Goal: Task Accomplishment & Management: Manage account settings

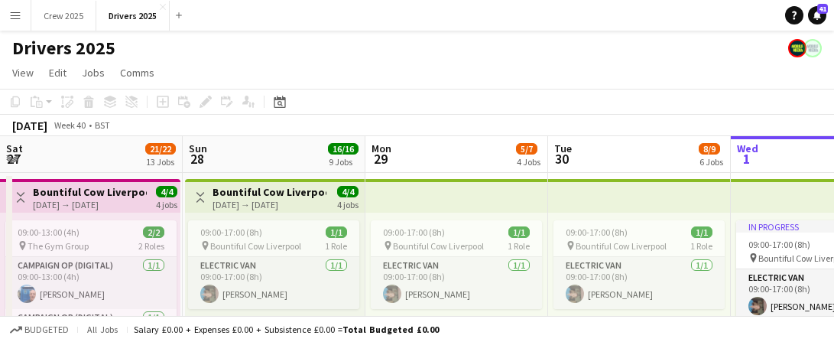
scroll to position [0, 365]
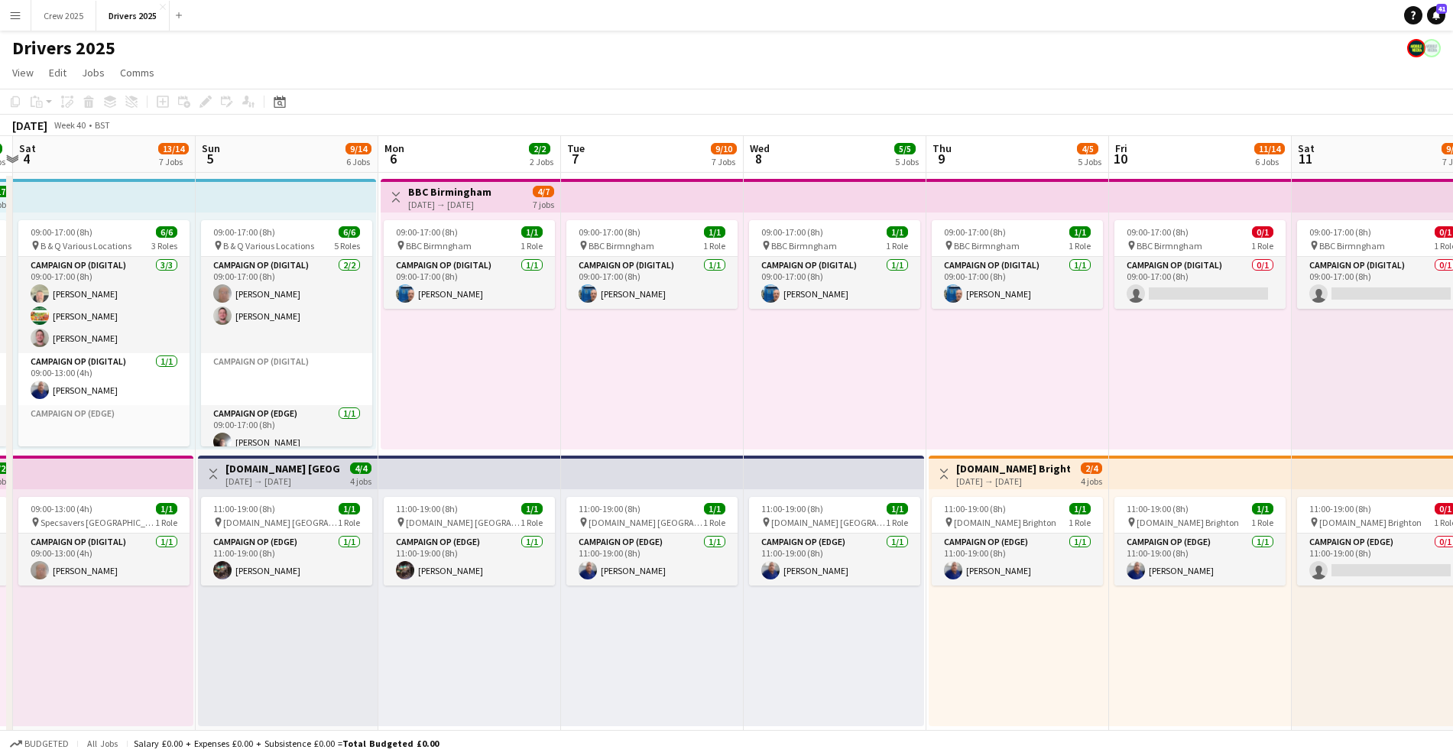
drag, startPoint x: 1171, startPoint y: 641, endPoint x: 232, endPoint y: 614, distance: 939.8
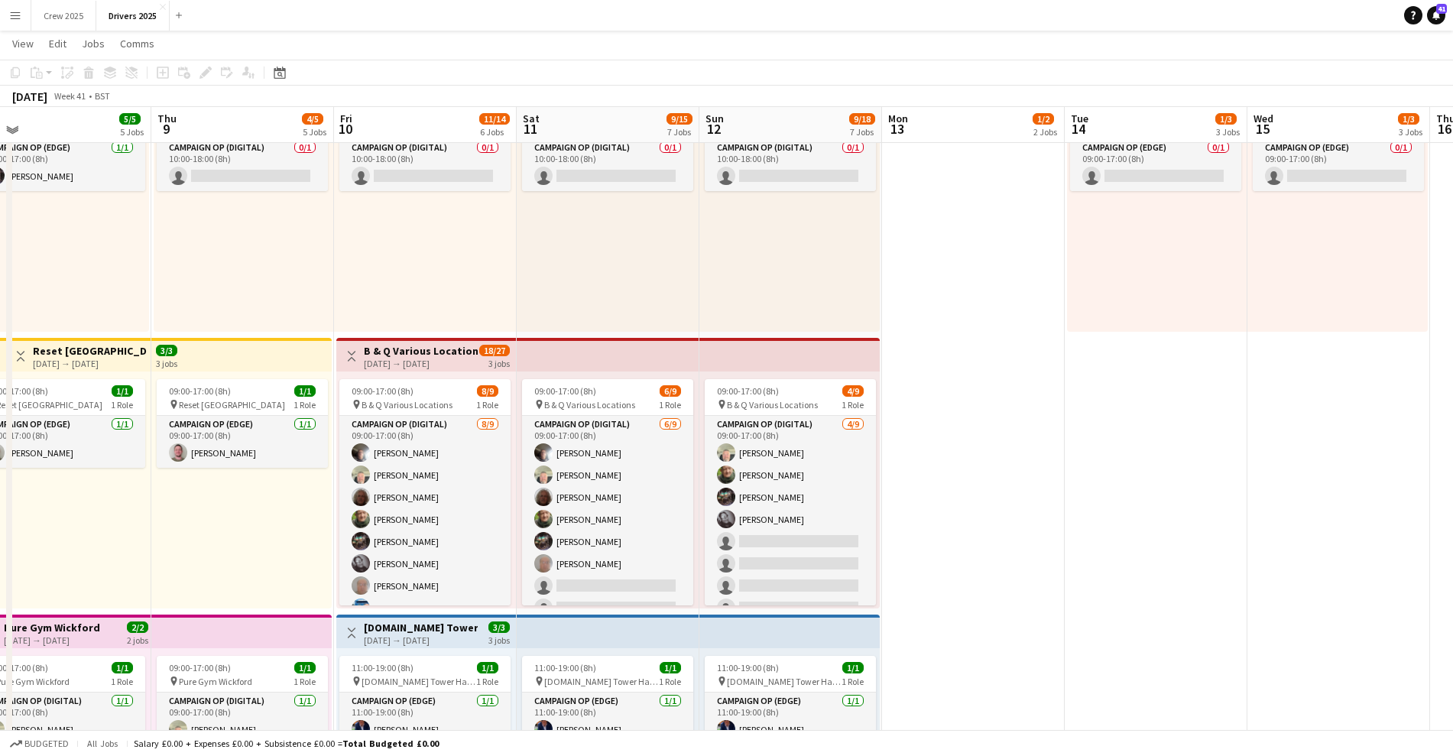
scroll to position [669, 0]
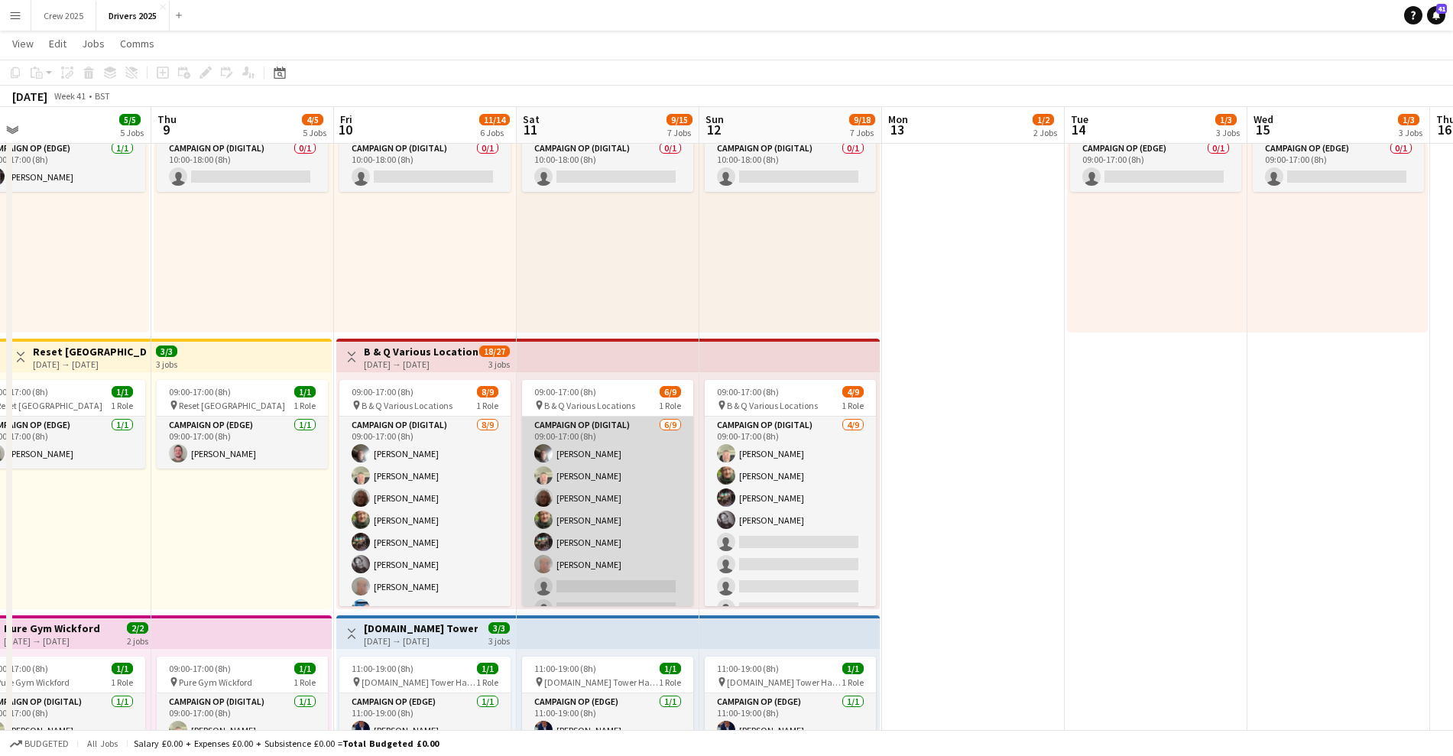
click at [654, 341] on app-card-role "Campaign Op (Digital) [DATE] 09:00-17:00 (8h) [PERSON_NAME] [PERSON_NAME] [PERS…" at bounding box center [607, 531] width 171 height 229
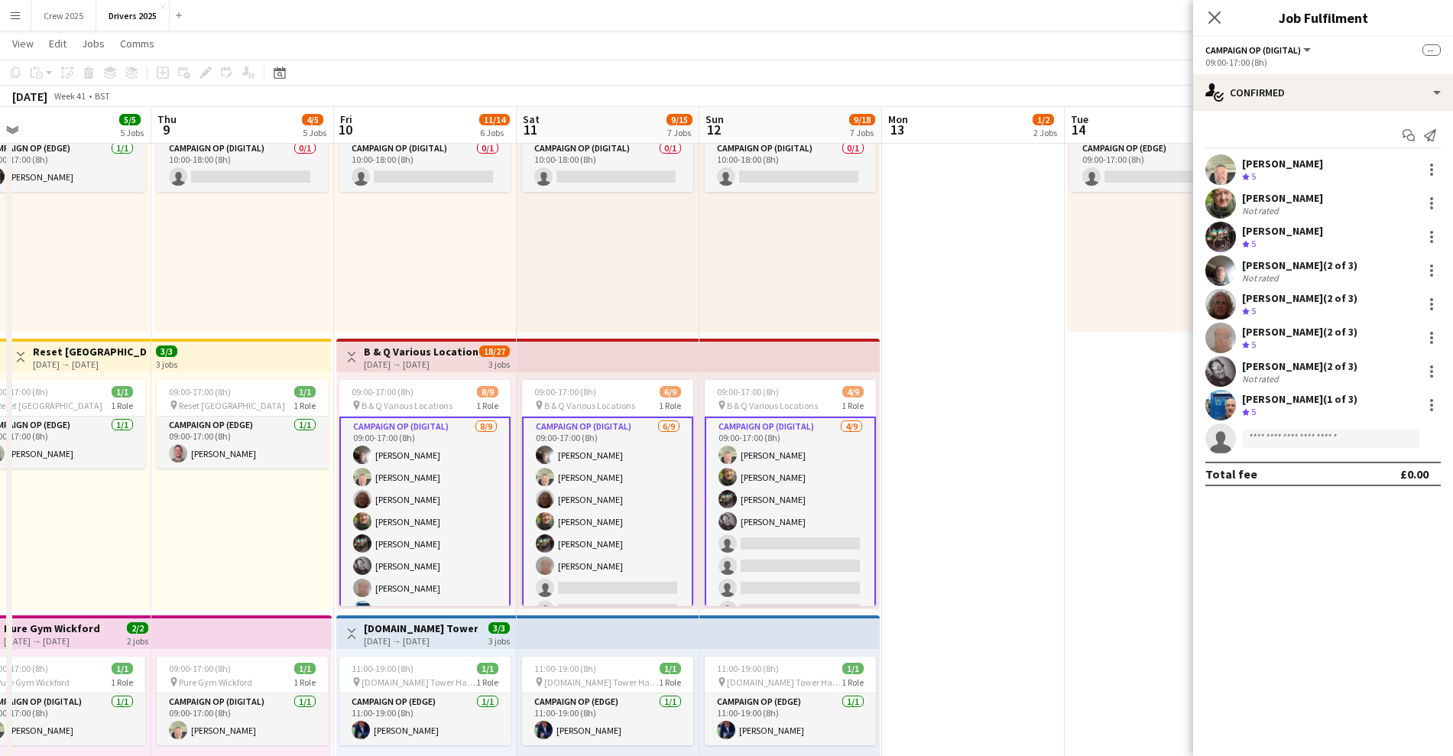
click at [636, 341] on app-card-role "Campaign Op (Digital) [DATE] 09:00-17:00 (8h) [PERSON_NAME] [PERSON_NAME] [PERS…" at bounding box center [607, 533] width 171 height 232
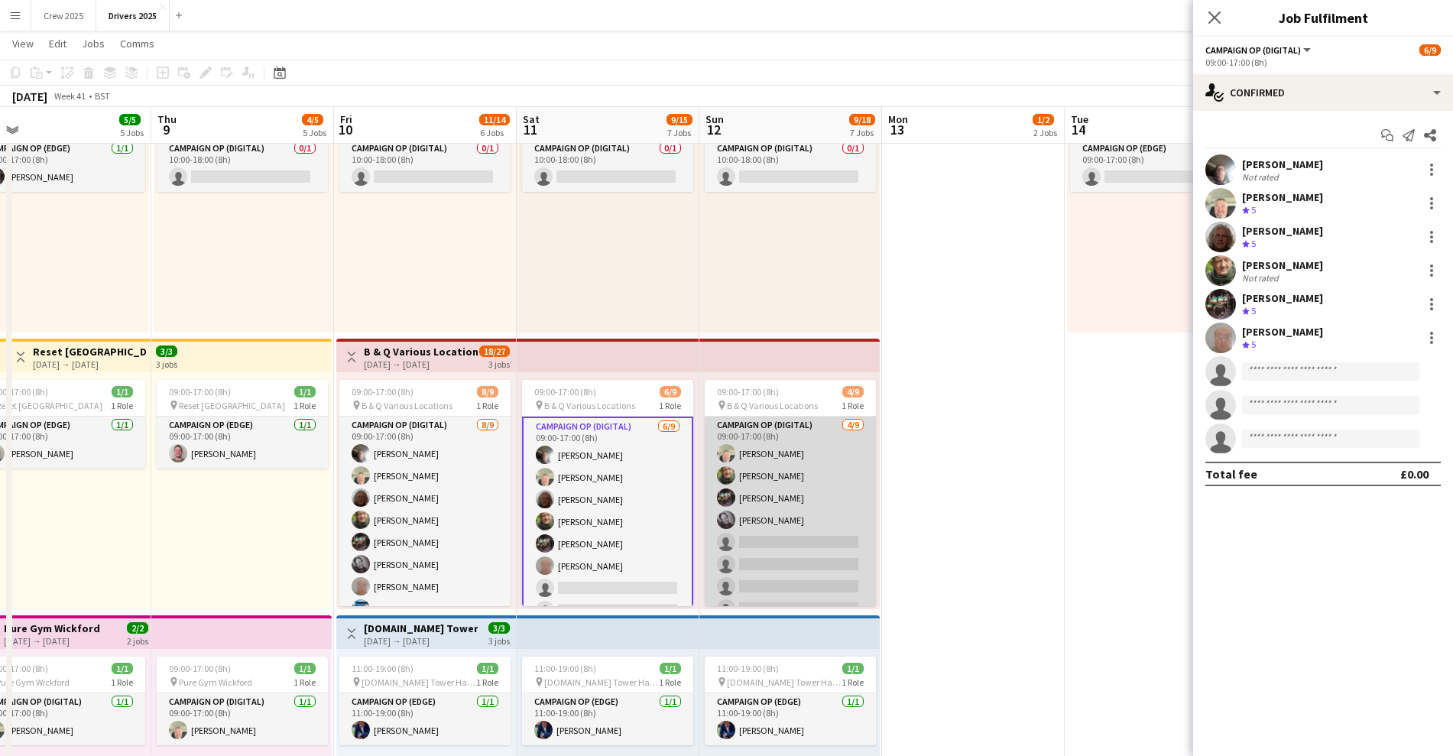
click at [779, 341] on app-card-role "Campaign Op (Digital) [DATE] 09:00-17:00 (8h) [PERSON_NAME] [PERSON_NAME] [PERS…" at bounding box center [790, 531] width 171 height 229
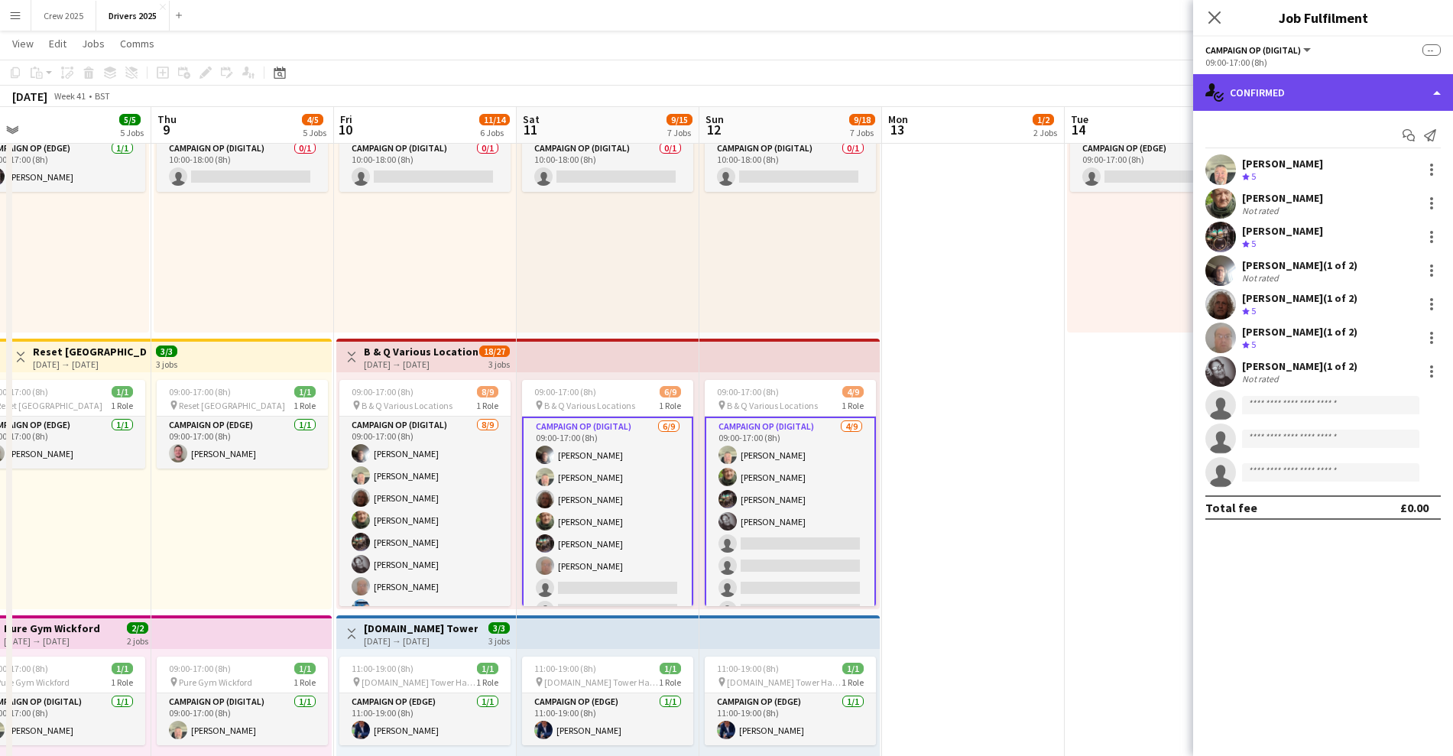
click at [833, 89] on div "single-neutral-actions-check-2 Confirmed" at bounding box center [1323, 92] width 260 height 37
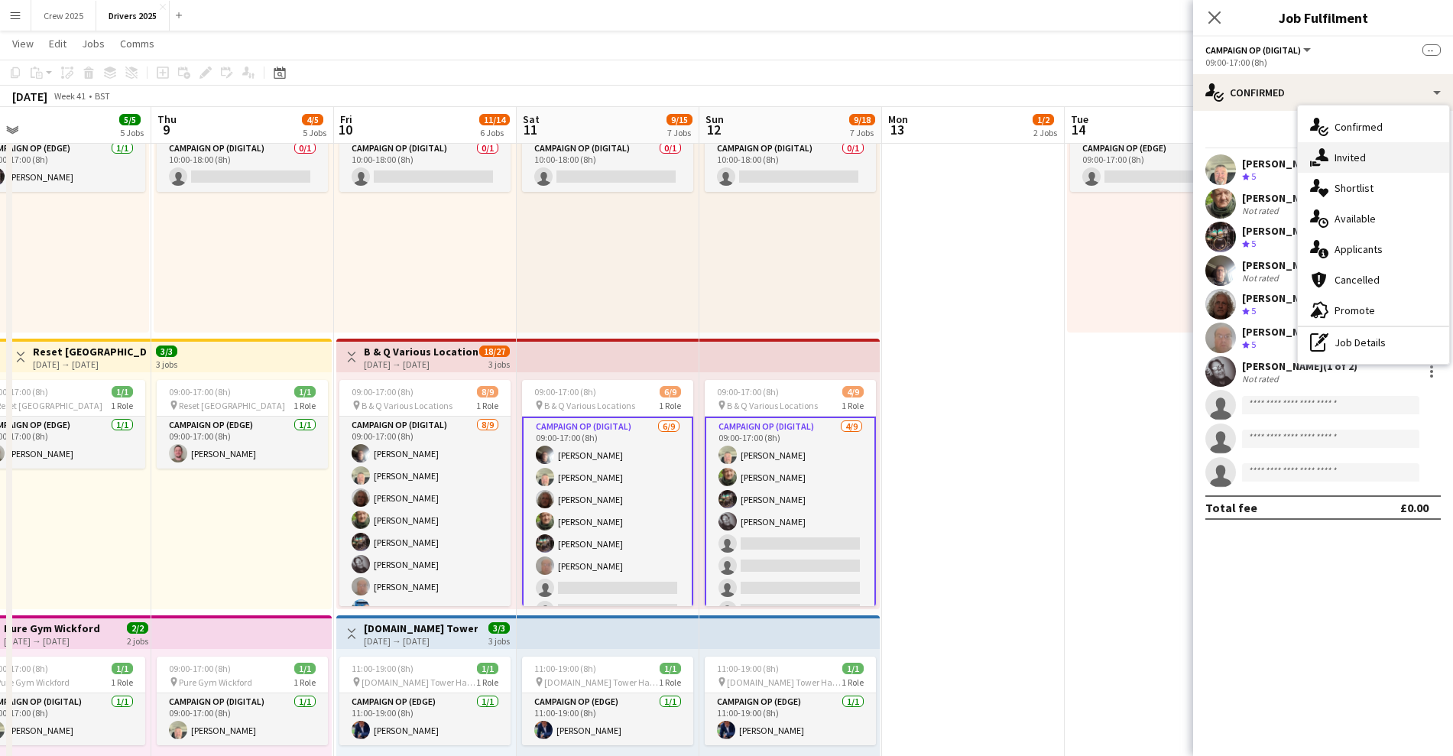
click at [833, 158] on span "Invited" at bounding box center [1350, 158] width 31 height 14
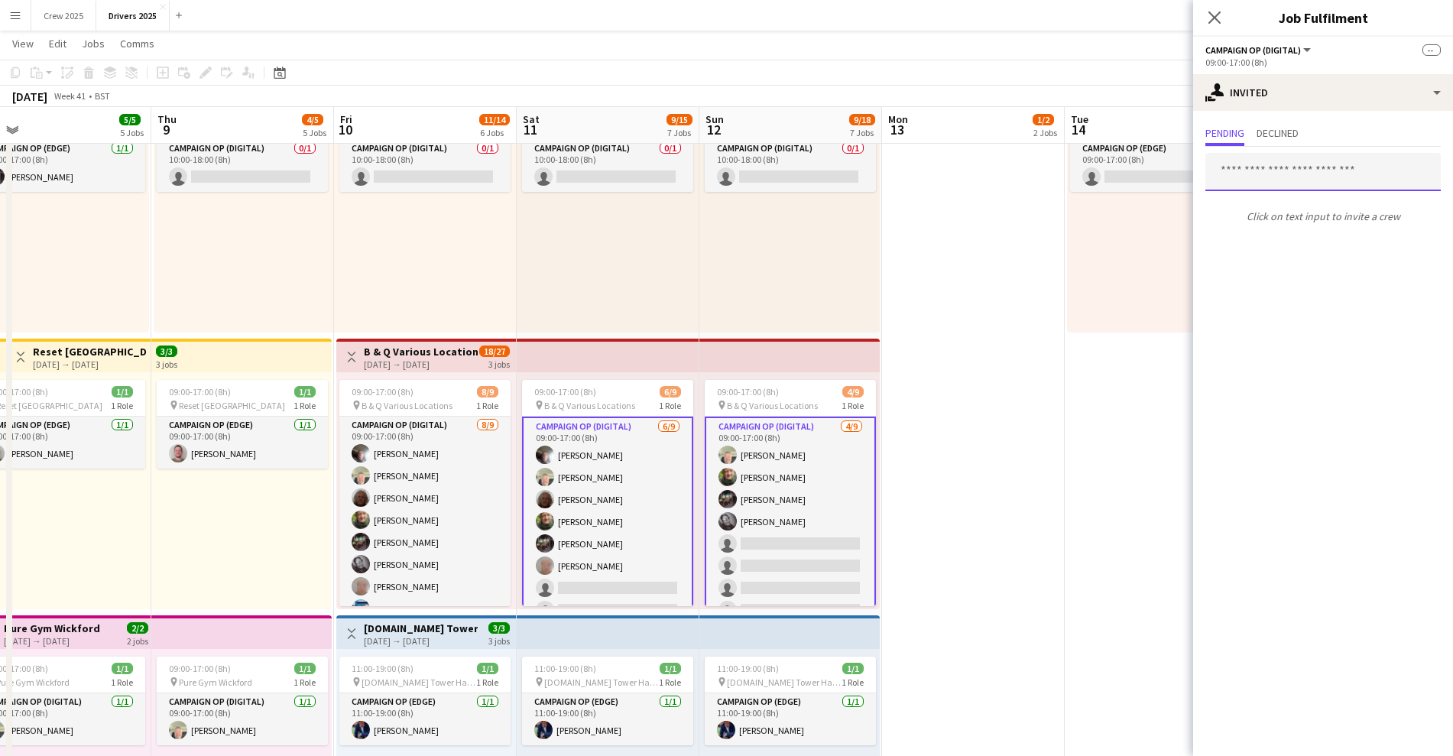
click at [833, 177] on input "text" at bounding box center [1322, 172] width 235 height 38
type input "***"
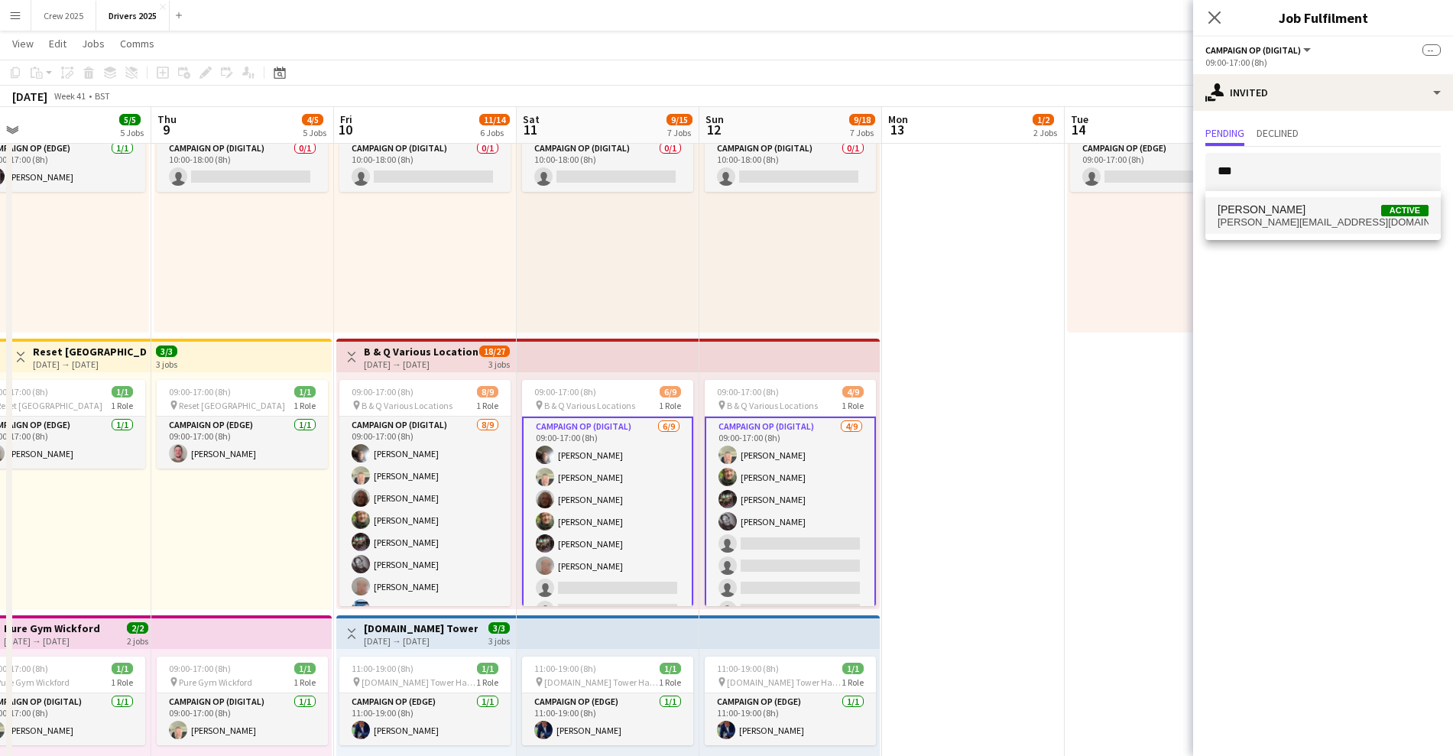
click at [833, 219] on span "[PERSON_NAME][EMAIL_ADDRESS][DOMAIN_NAME]" at bounding box center [1323, 222] width 211 height 12
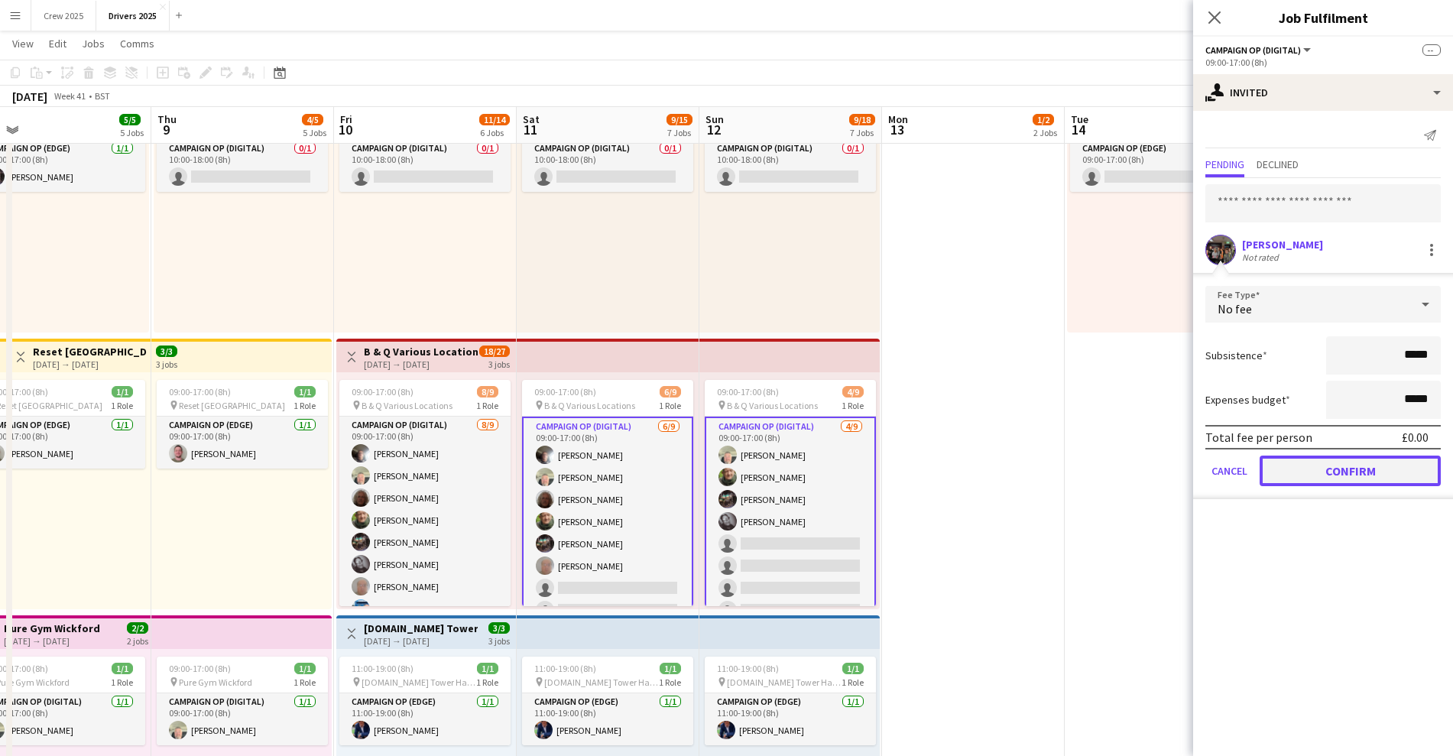
click at [833, 341] on button "Confirm" at bounding box center [1350, 471] width 181 height 31
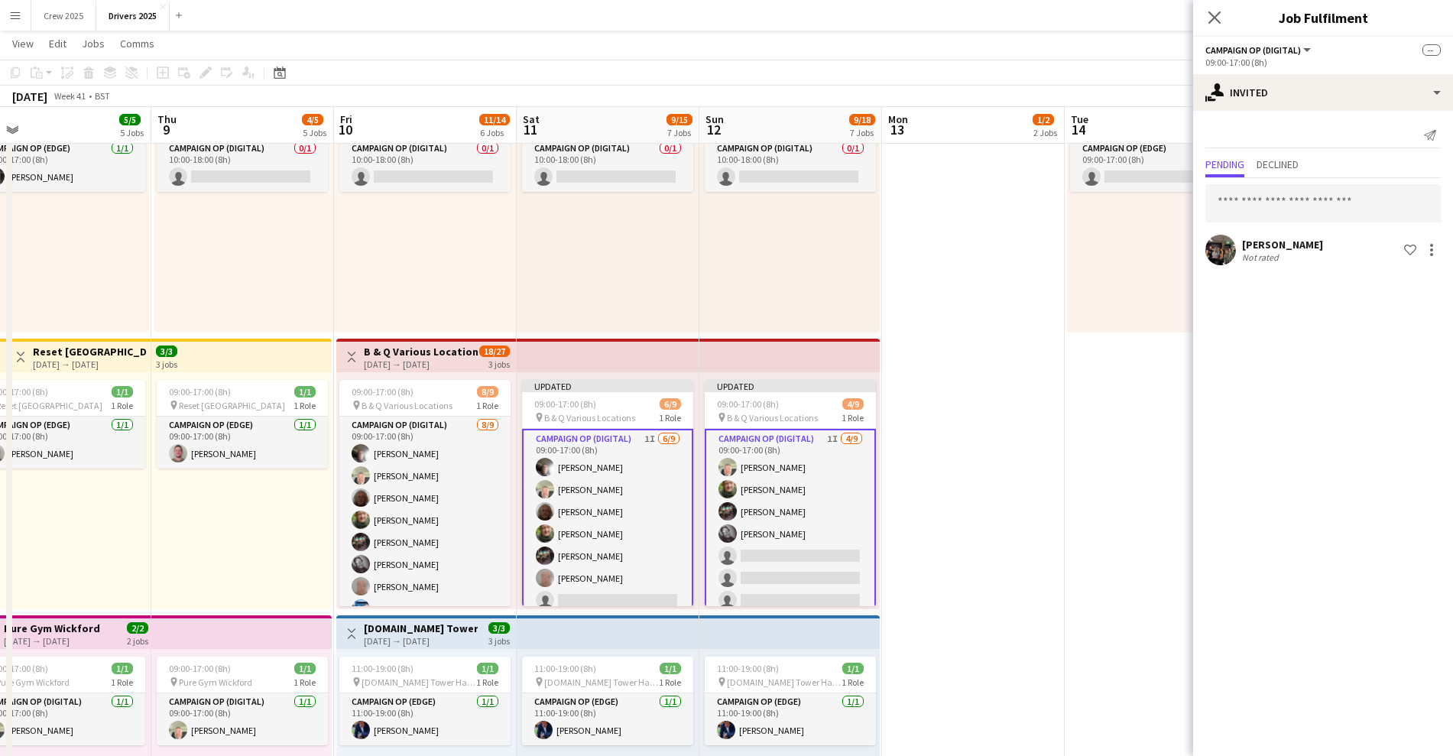
click at [833, 341] on app-date-cell "Toggle View [GEOGRAPHIC_DATA] [GEOGRAPHIC_DATA] [DATE] → [DATE] 5/16 16 jobs 09…" at bounding box center [973, 728] width 183 height 2453
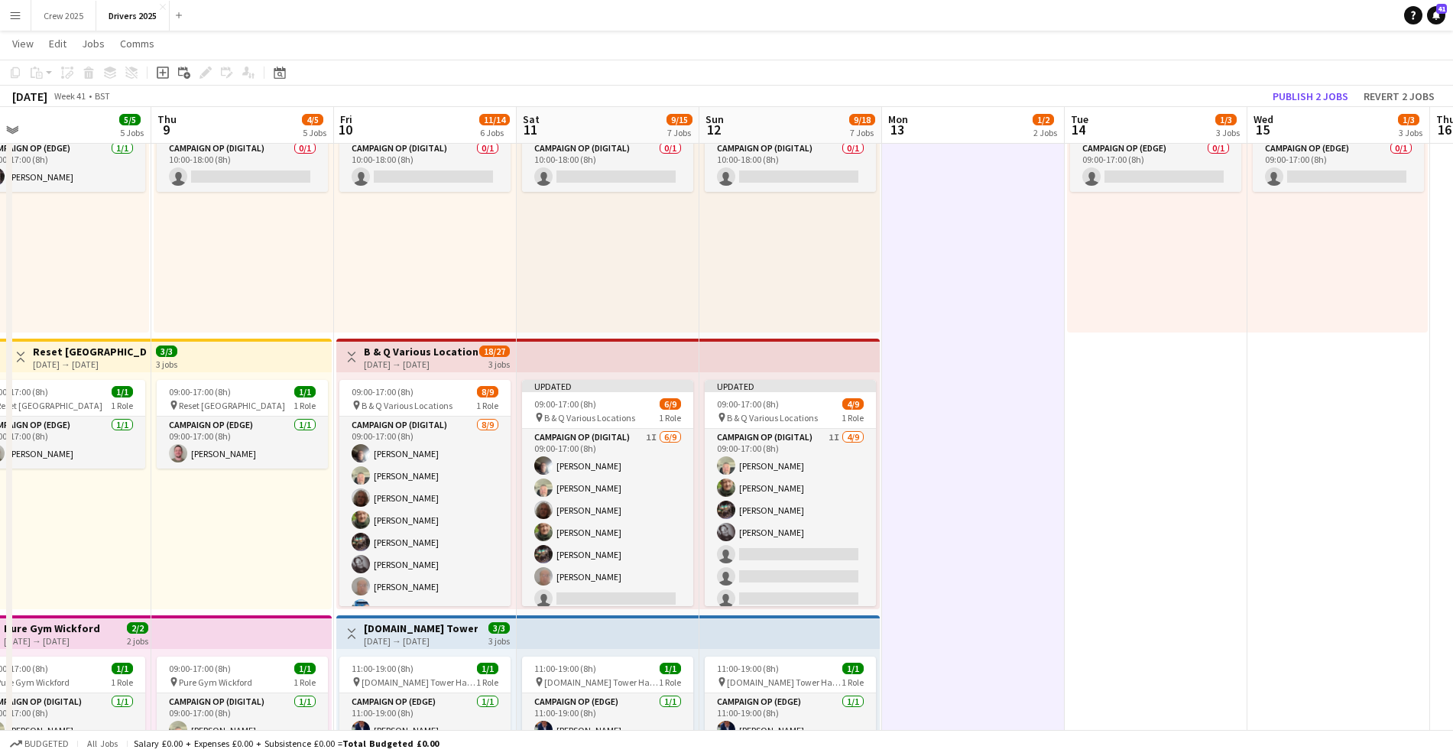
click at [425, 341] on div "[DATE] → [DATE]" at bounding box center [421, 363] width 114 height 11
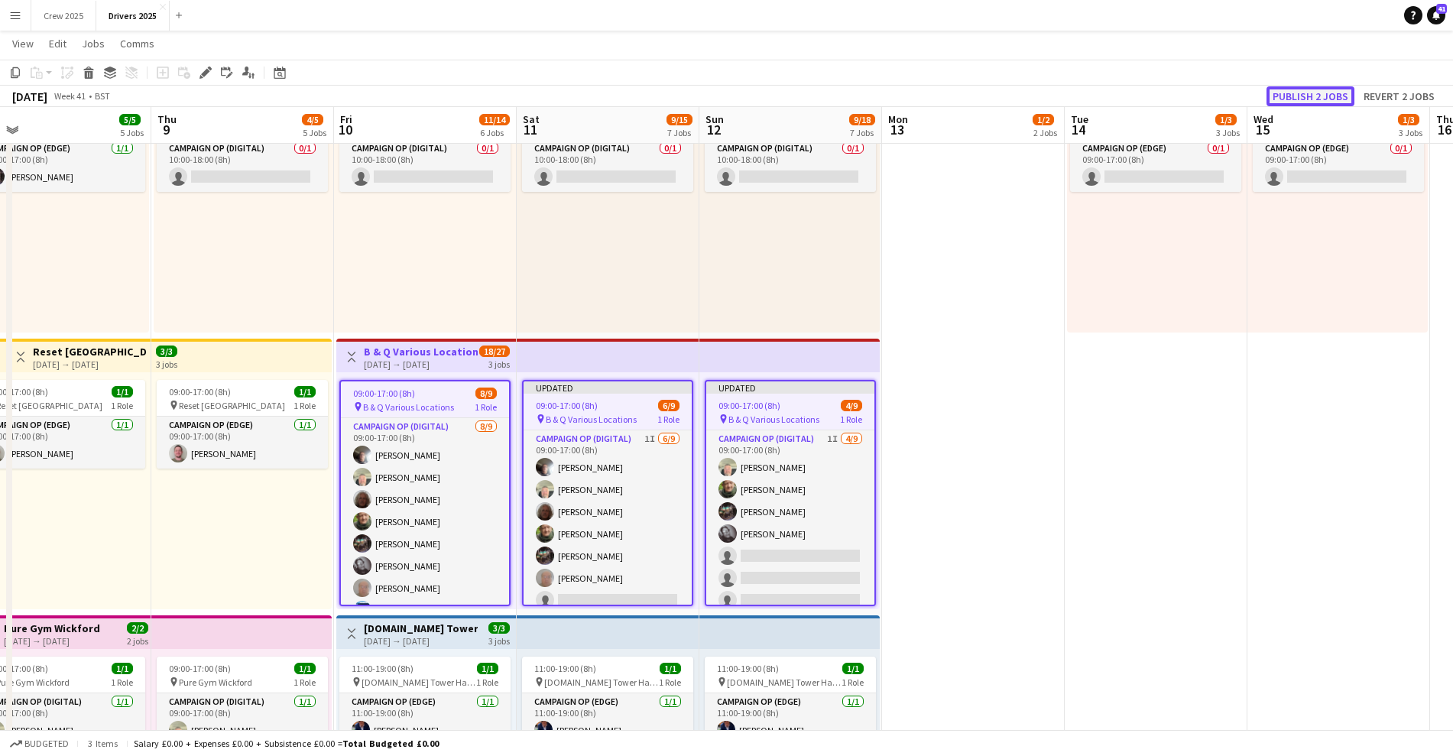
click at [833, 96] on button "Publish 2 jobs" at bounding box center [1311, 96] width 88 height 20
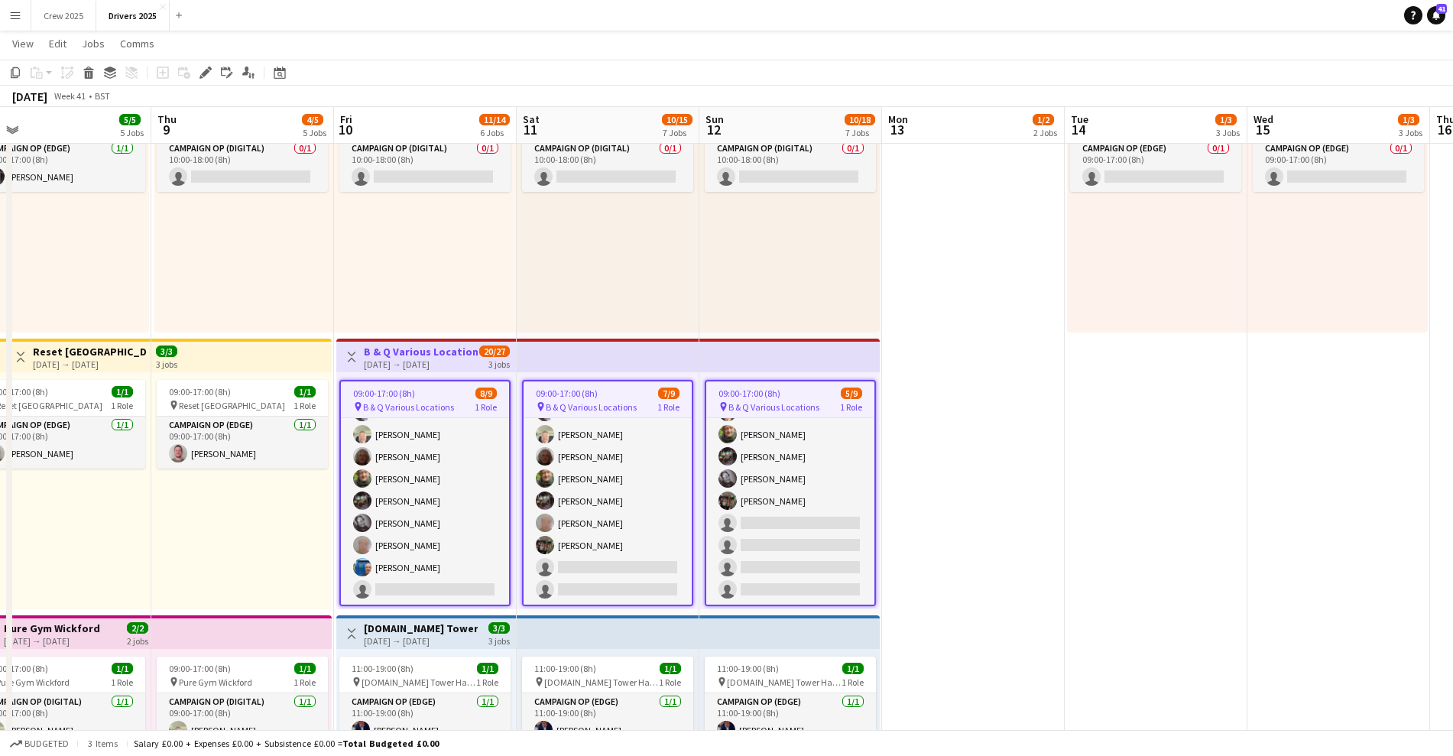
click at [833, 341] on app-date-cell "Toggle View [GEOGRAPHIC_DATA] [GEOGRAPHIC_DATA] [DATE] → [DATE] 5/16 16 jobs 09…" at bounding box center [973, 728] width 183 height 2453
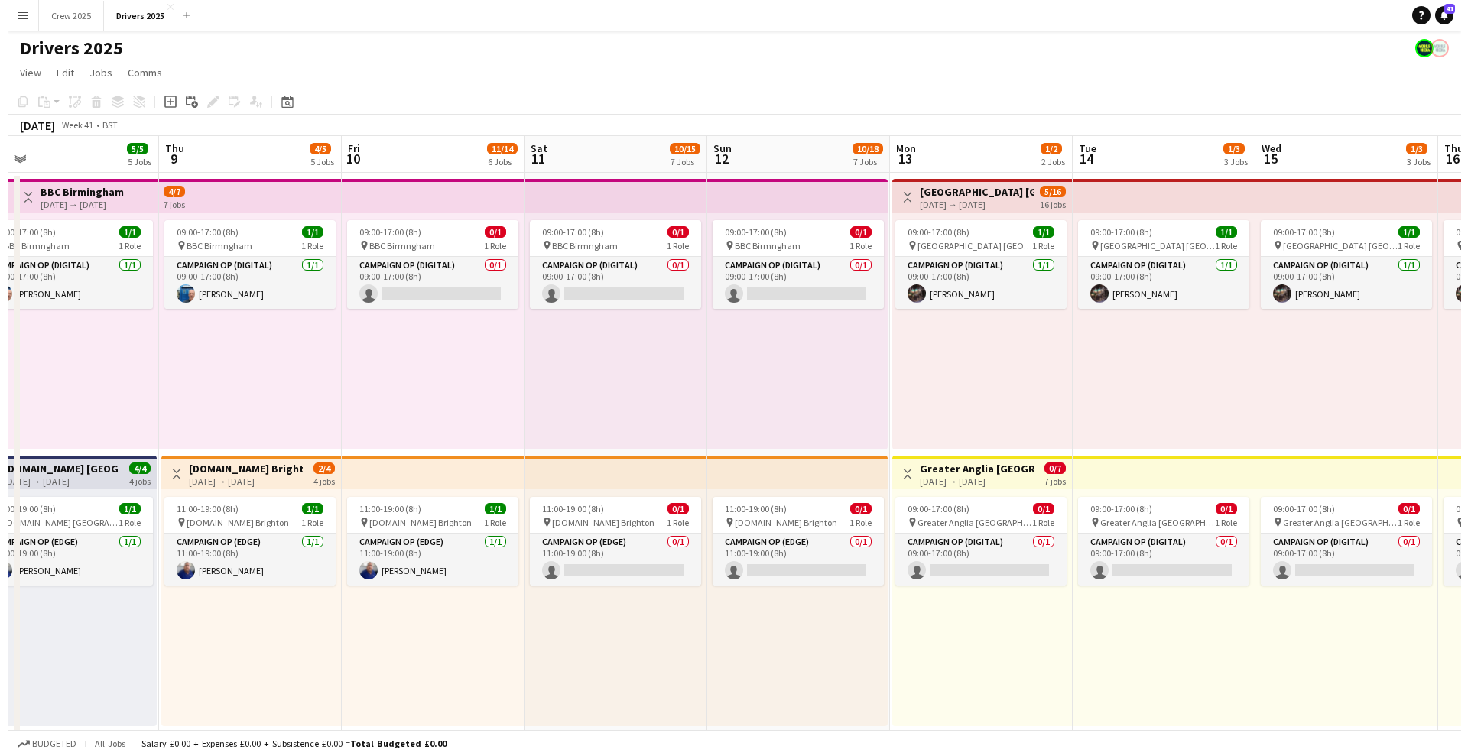
scroll to position [40, 0]
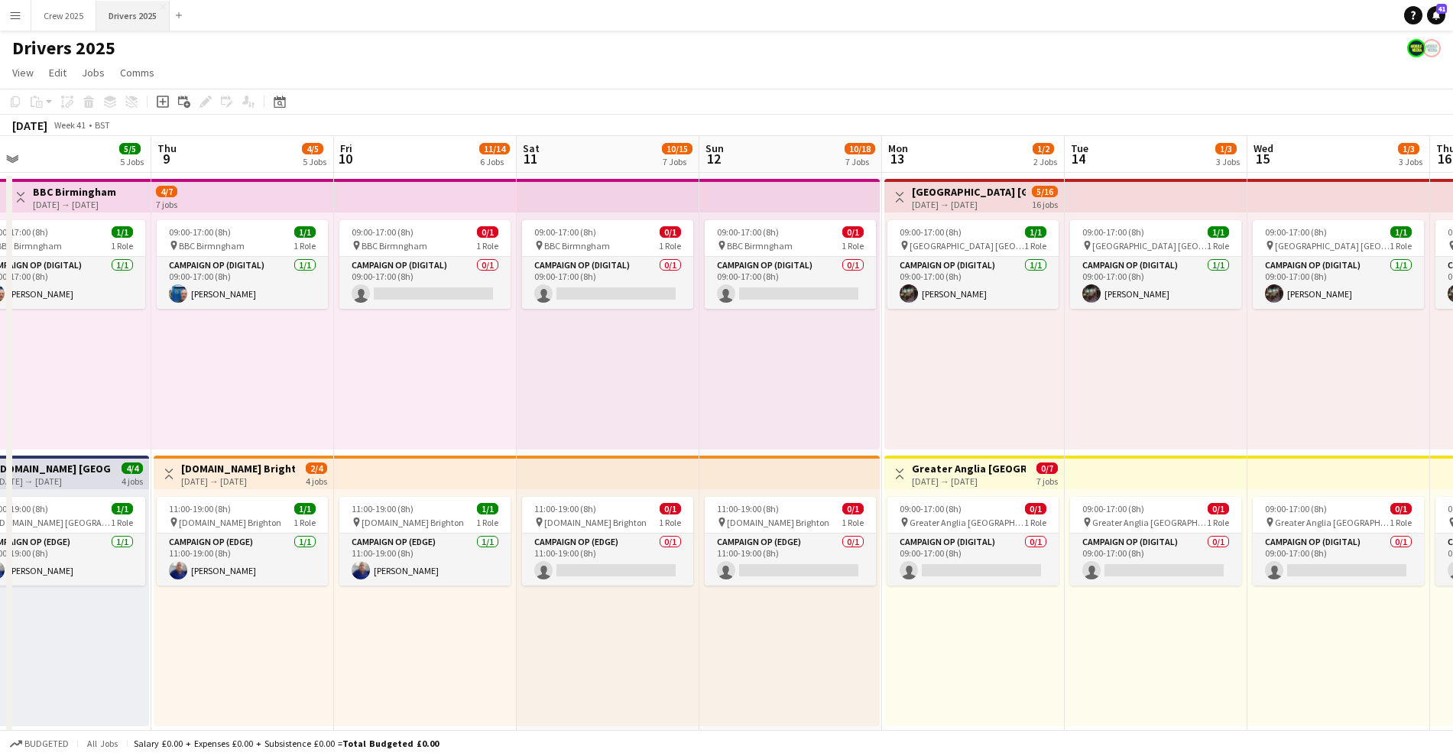
click at [139, 10] on button "Drivers 2025 Close" at bounding box center [132, 16] width 73 height 30
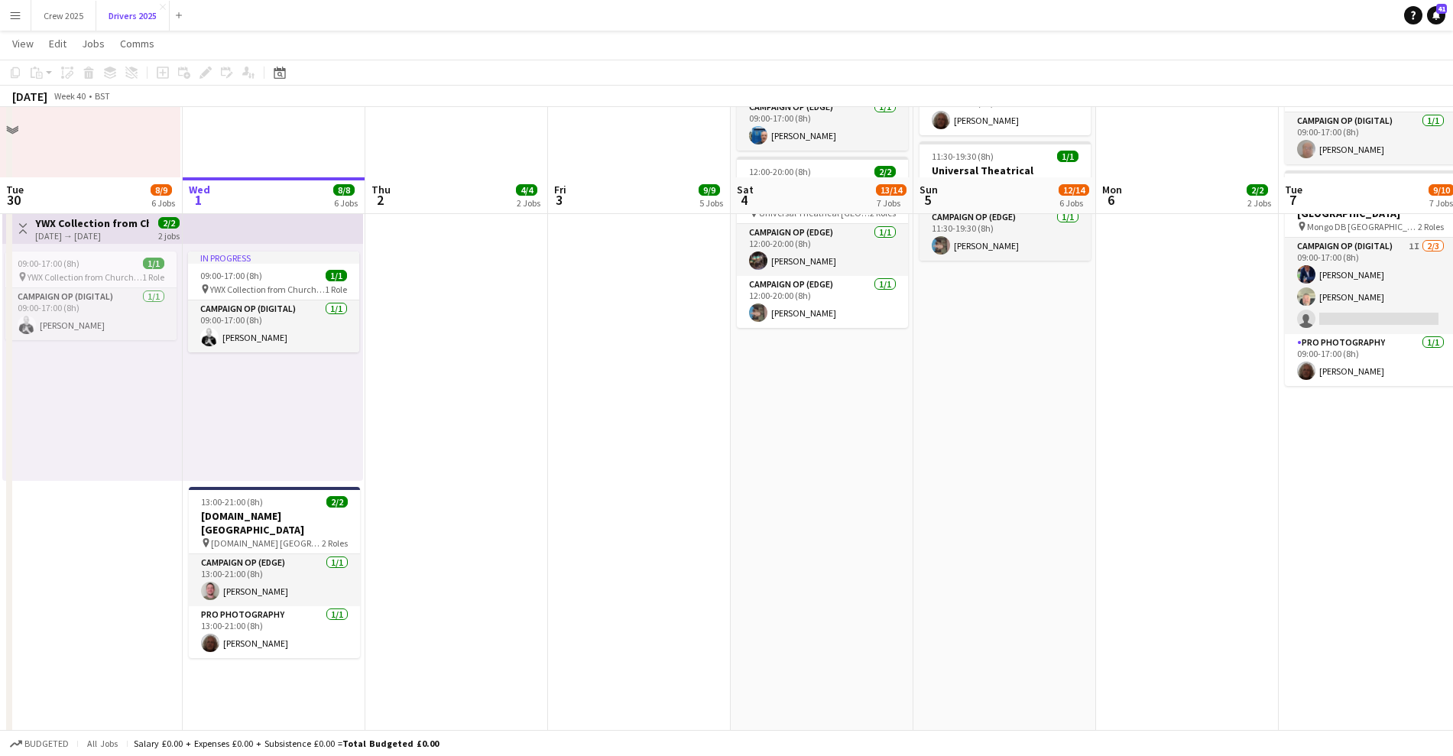
scroll to position [1433, 0]
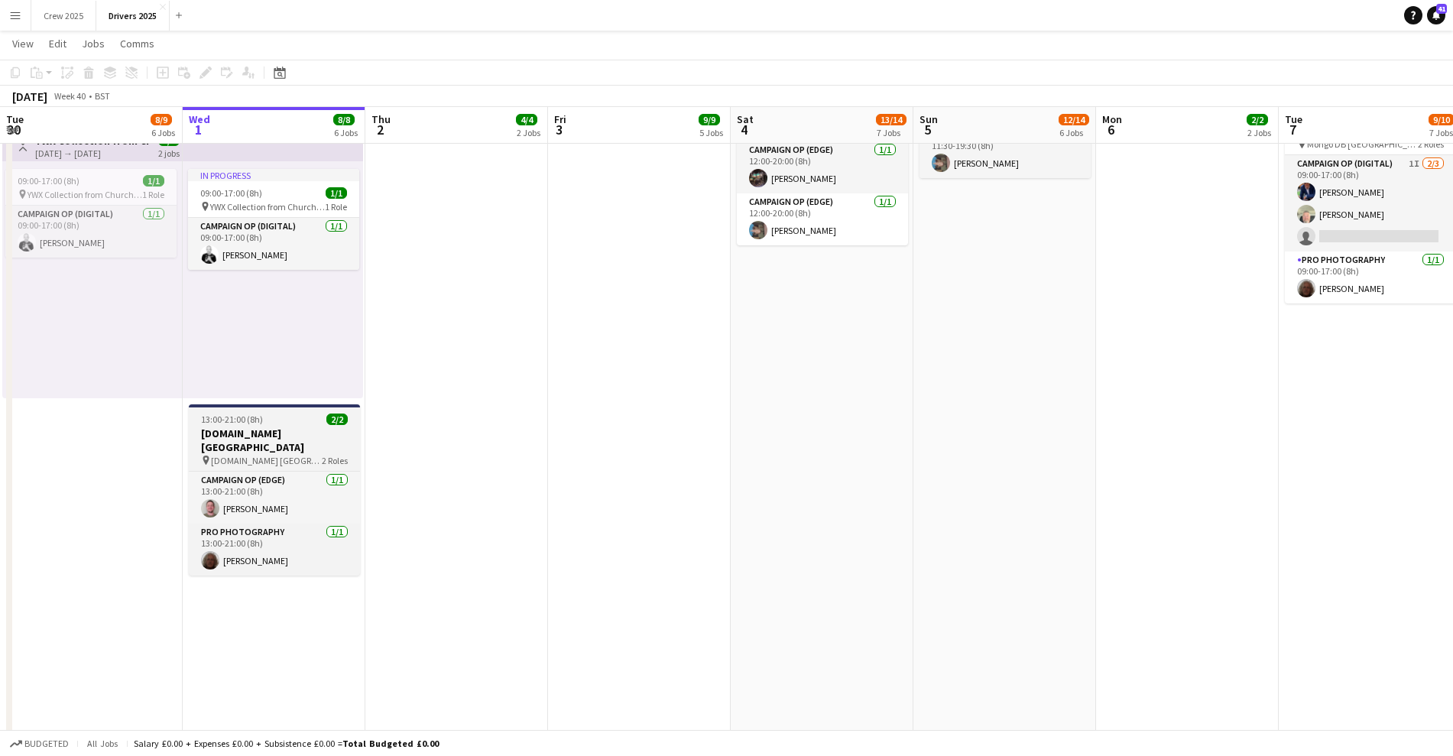
click at [293, 341] on div "13:00-21:00 (8h) 2/2" at bounding box center [274, 419] width 171 height 11
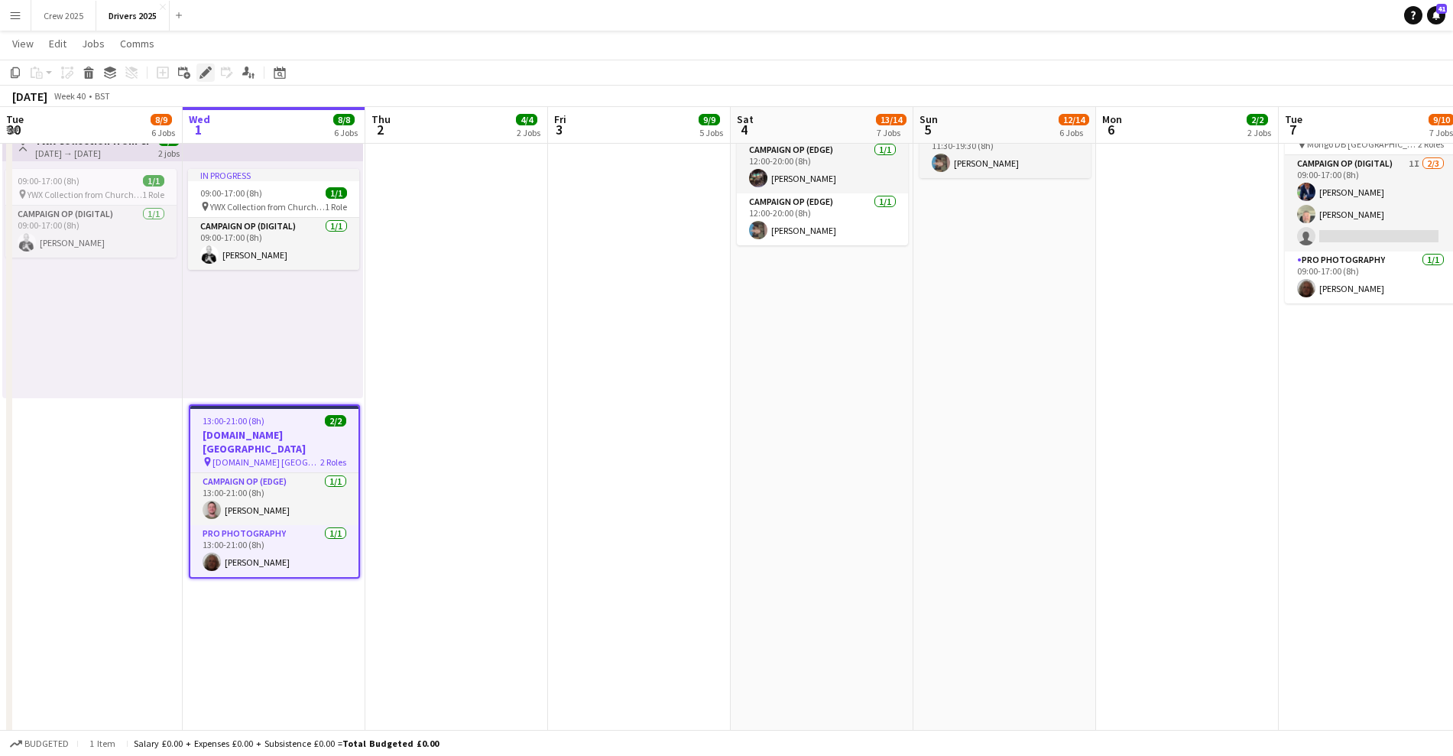
click at [204, 77] on icon "Edit" at bounding box center [205, 72] width 12 height 12
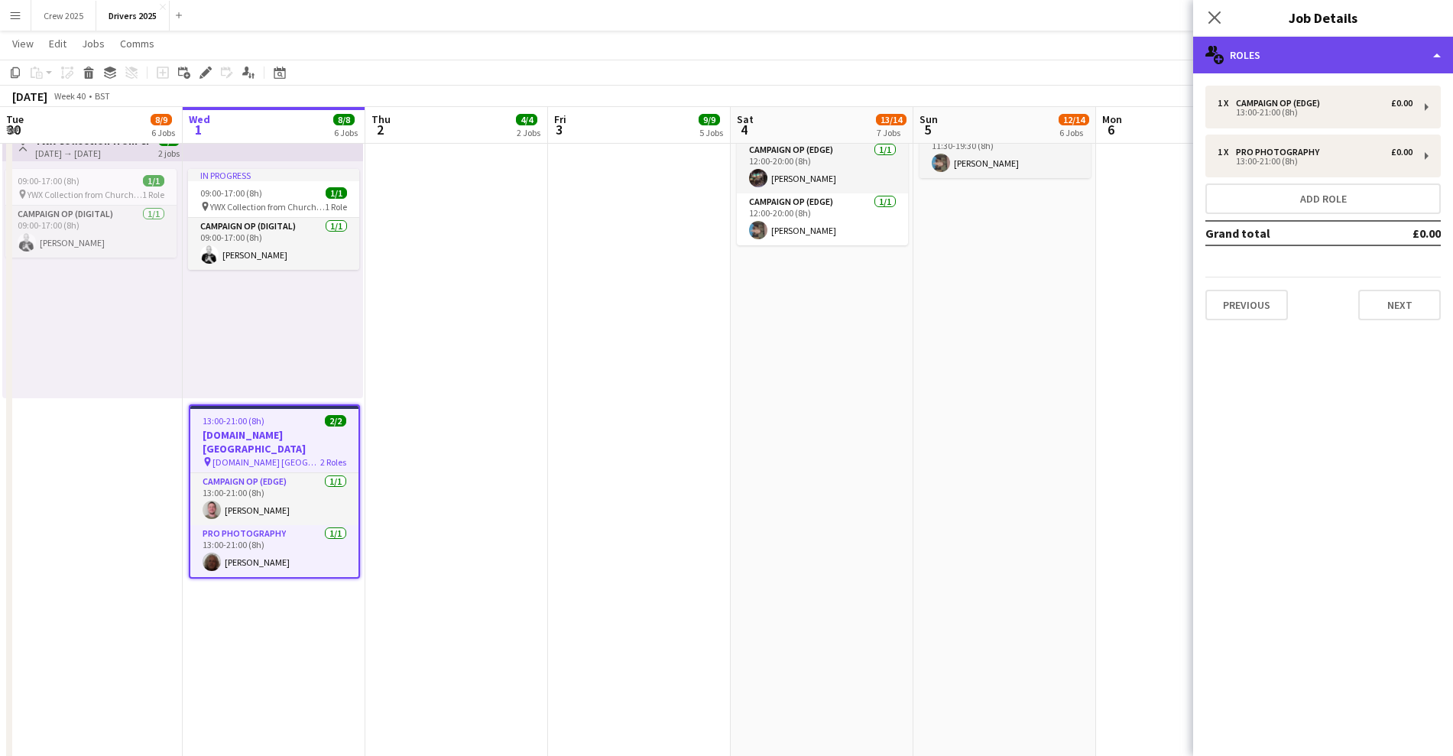
click at [833, 57] on div "multiple-users-add Roles" at bounding box center [1323, 55] width 260 height 37
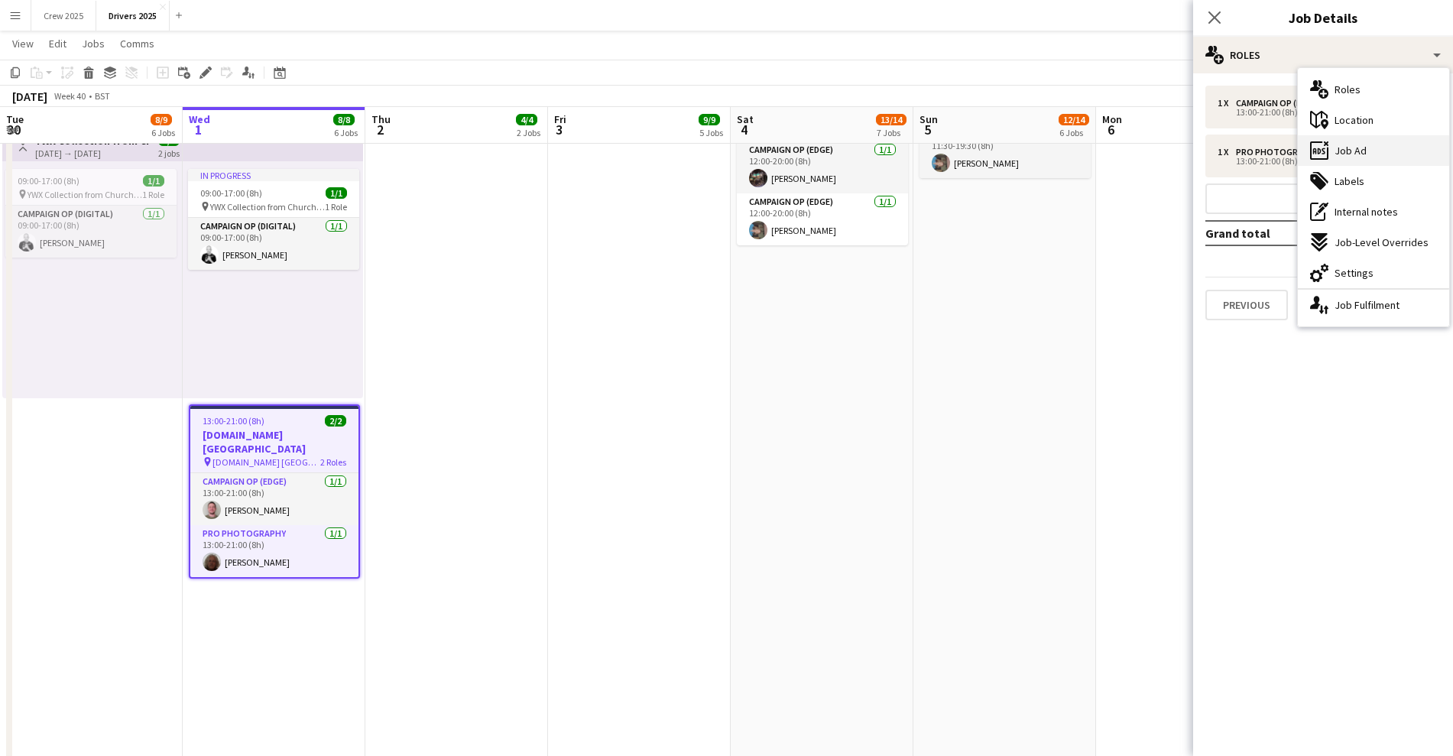
click at [833, 151] on span "Job Ad" at bounding box center [1351, 151] width 32 height 14
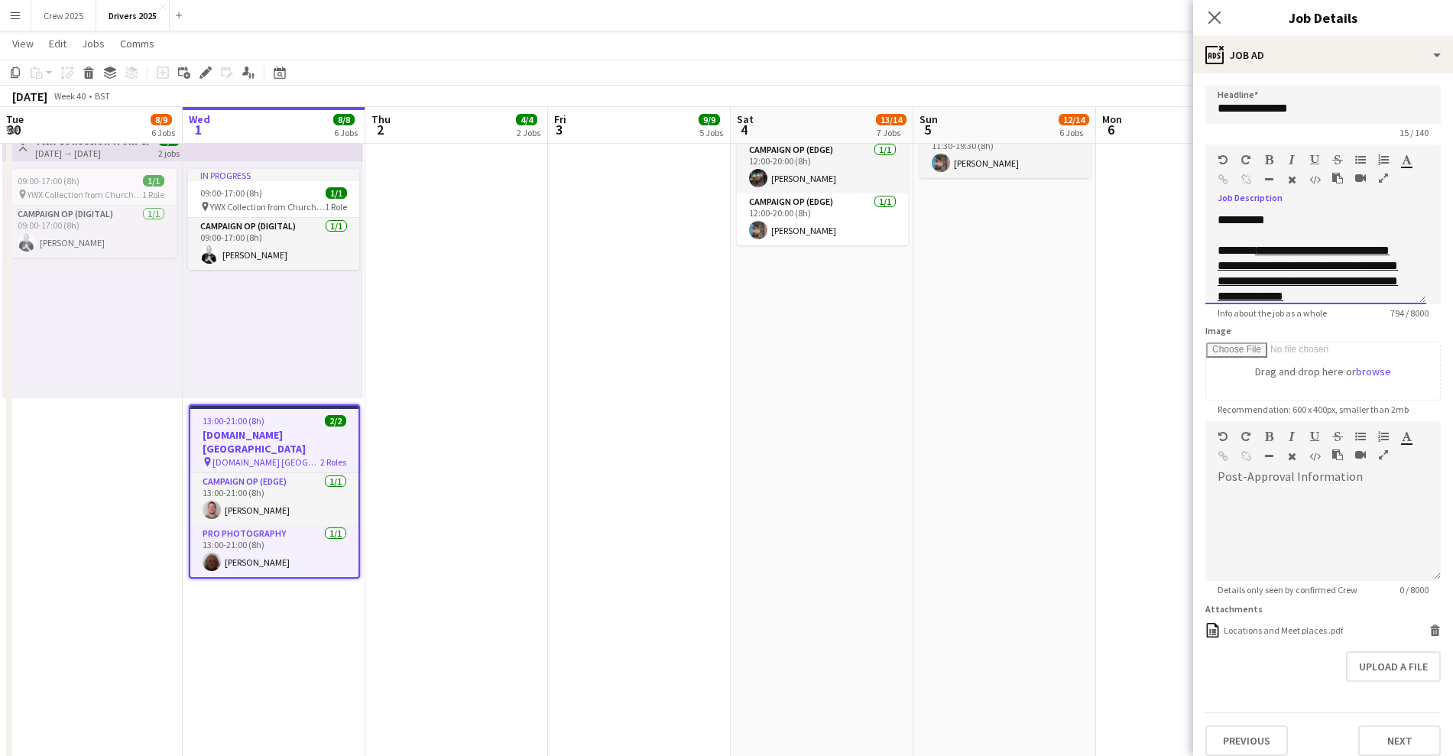
click at [833, 303] on div "**********" at bounding box center [1315, 258] width 221 height 92
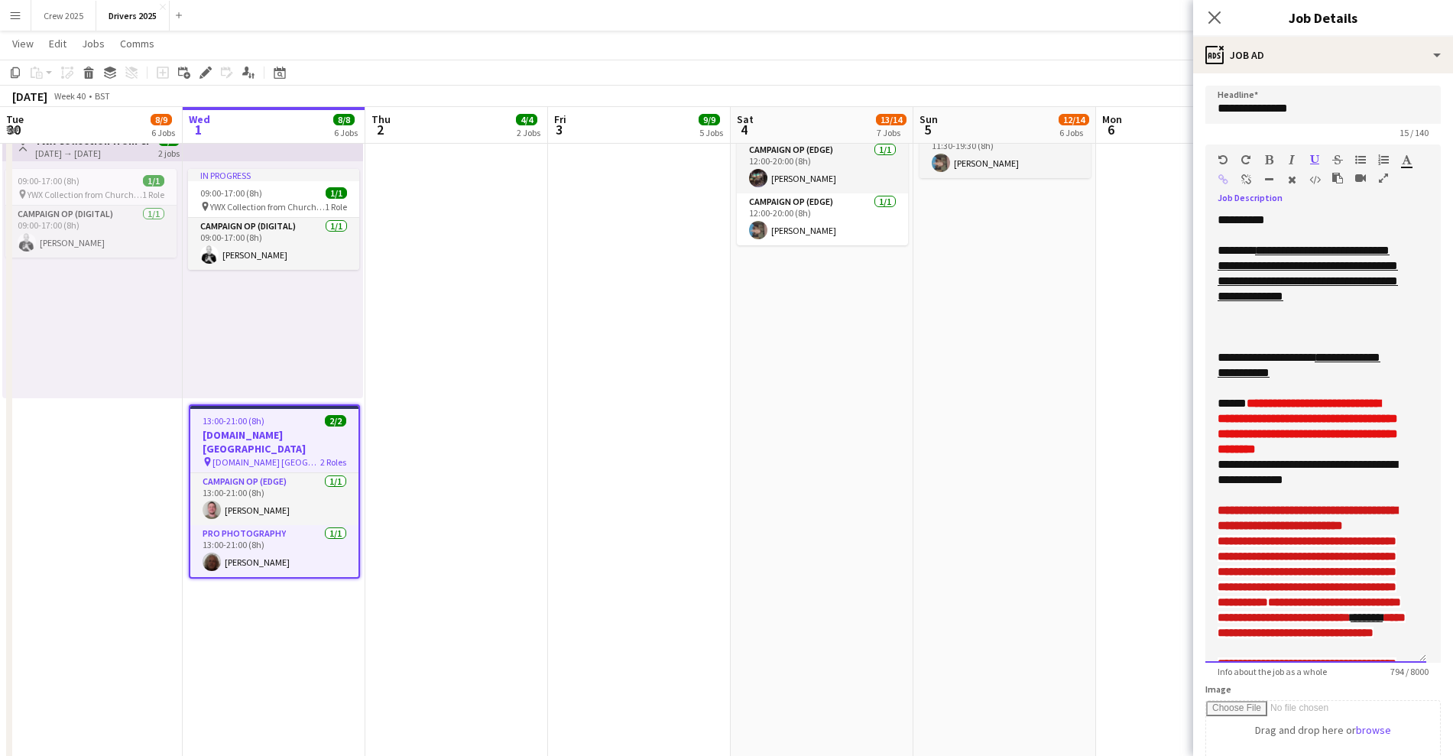
drag, startPoint x: 1420, startPoint y: 298, endPoint x: 1396, endPoint y: 657, distance: 359.3
click at [833, 341] on div "**********" at bounding box center [1315, 437] width 221 height 450
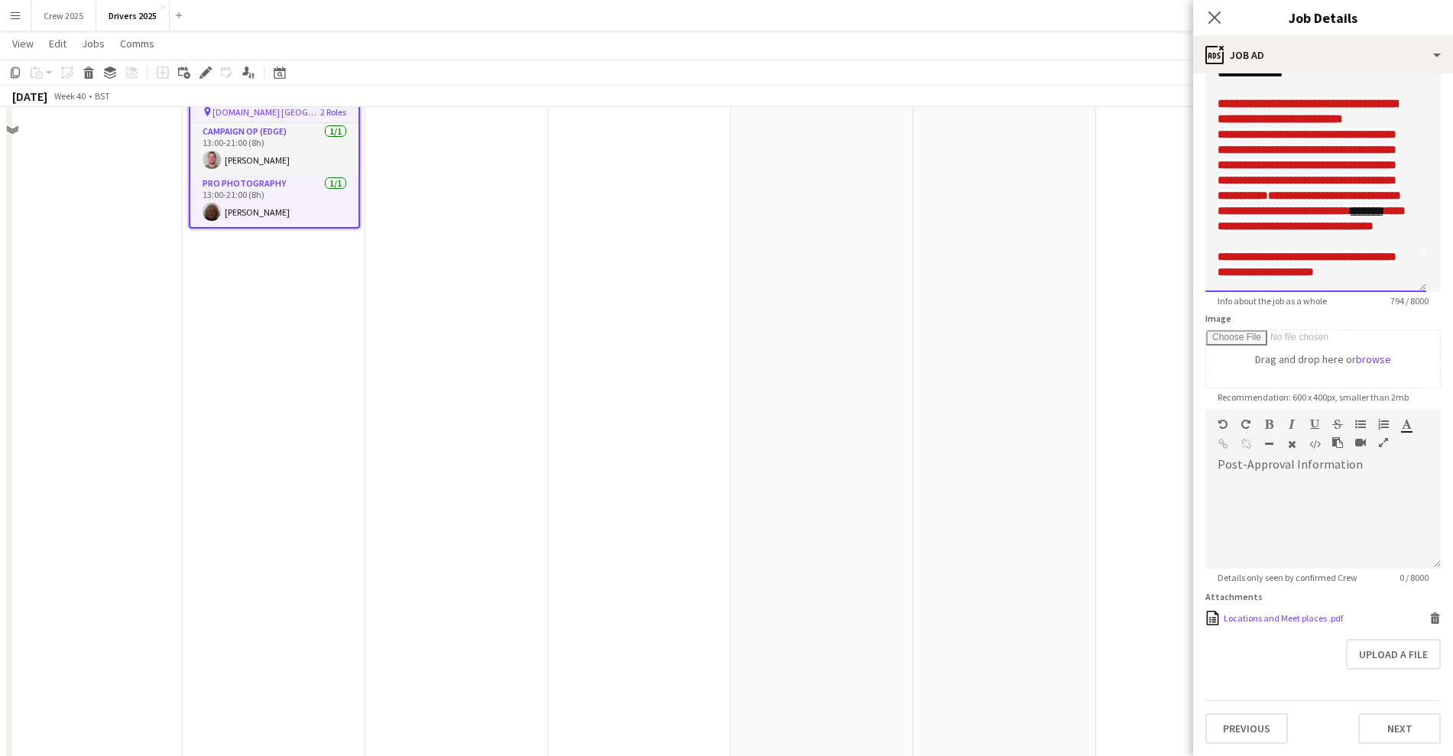
scroll to position [1815, 0]
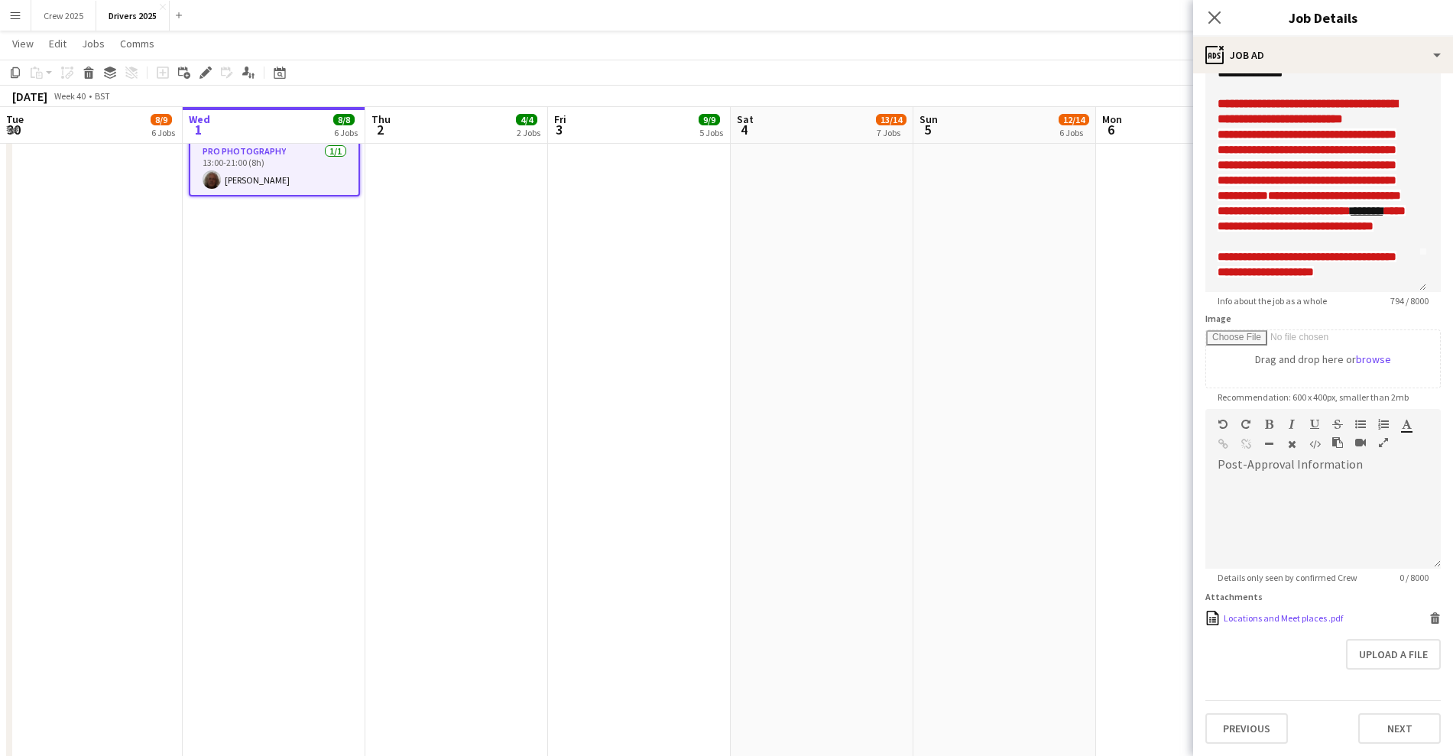
click at [833, 341] on div "Locations and Meet places .pdf" at bounding box center [1283, 617] width 119 height 11
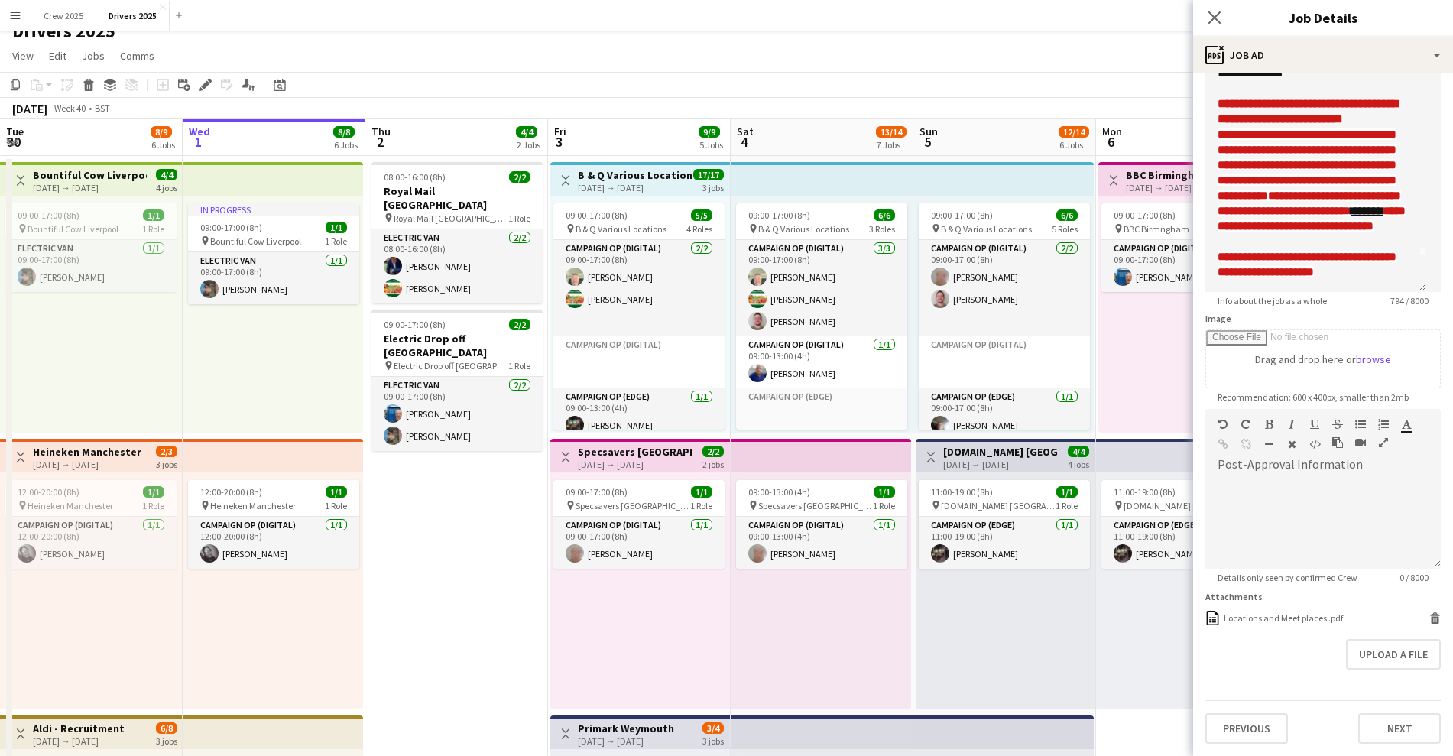
scroll to position [0, 0]
